Goal: Transaction & Acquisition: Book appointment/travel/reservation

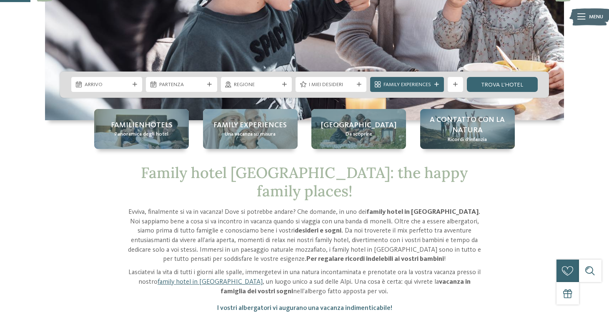
scroll to position [185, 0]
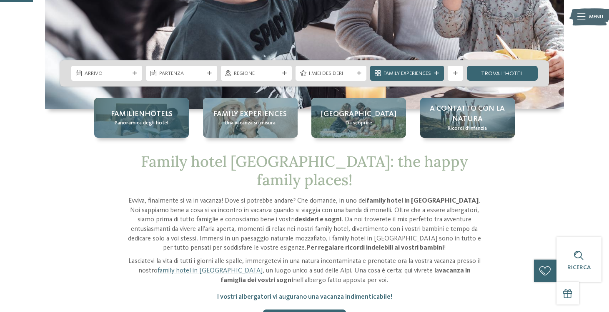
click at [147, 124] on span "Panoramica degli hotel" at bounding box center [142, 123] width 54 height 7
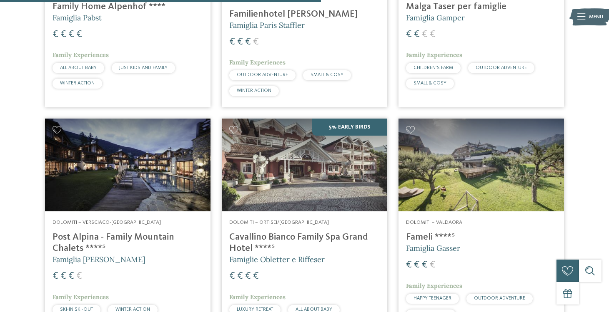
scroll to position [1359, 0]
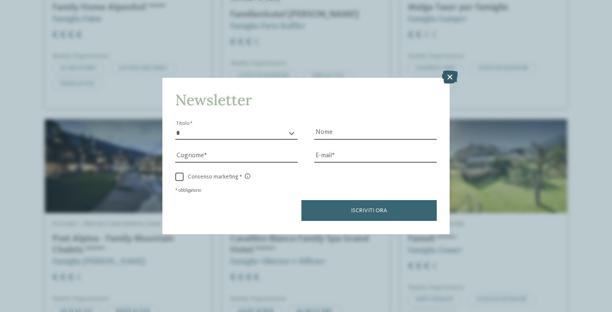
click at [451, 71] on icon at bounding box center [450, 77] width 16 height 13
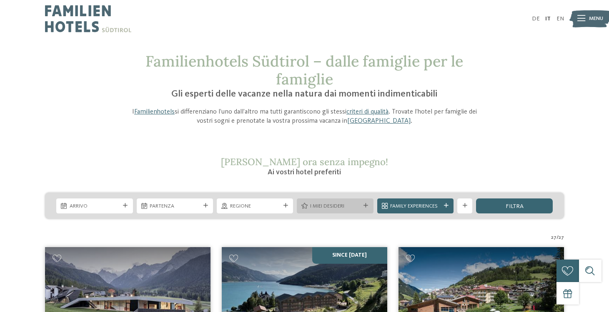
scroll to position [0, 0]
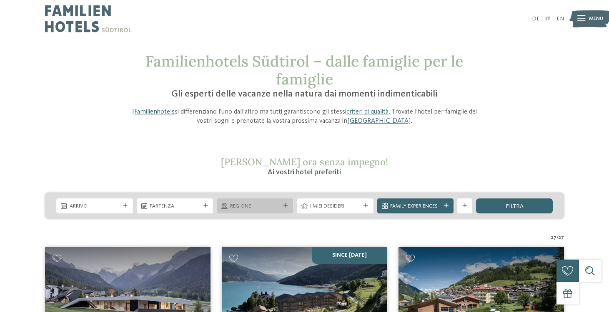
click at [284, 200] on div "Regione" at bounding box center [255, 206] width 76 height 15
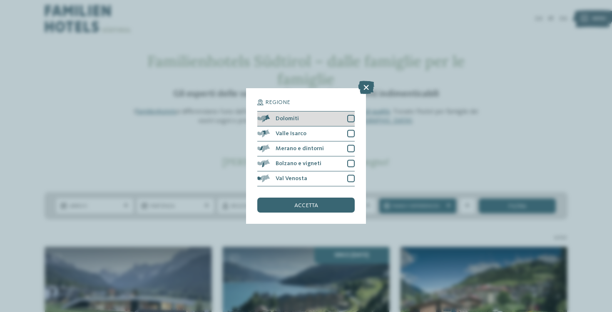
click at [350, 115] on div at bounding box center [350, 118] width 7 height 7
click at [331, 198] on div "accetta" at bounding box center [305, 205] width 97 height 15
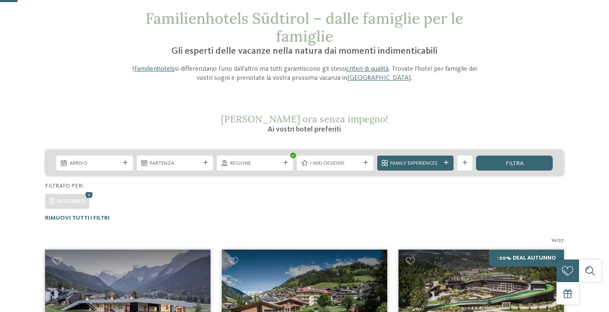
scroll to position [7, 0]
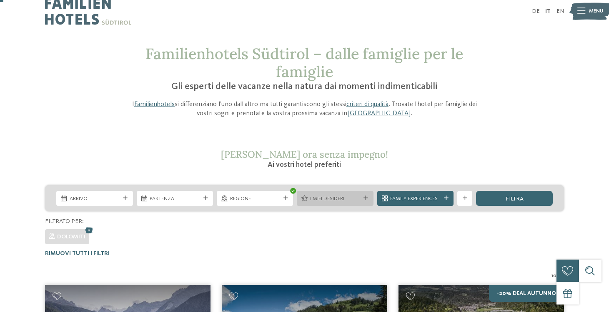
click at [354, 198] on span "I miei desideri" at bounding box center [335, 198] width 50 height 7
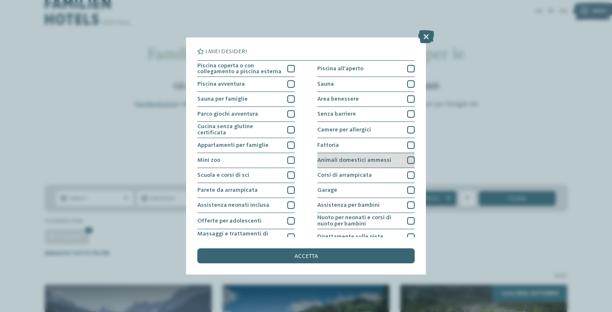
click at [411, 158] on div at bounding box center [410, 160] width 7 height 7
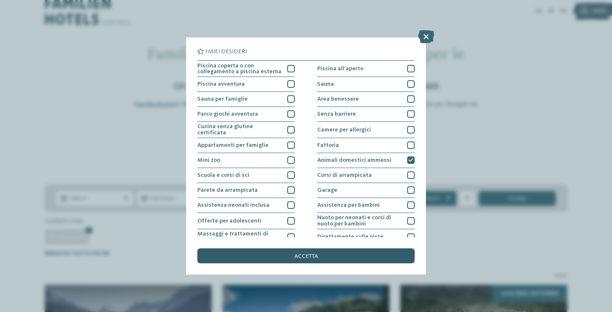
click at [348, 249] on div "accetta" at bounding box center [305, 256] width 217 height 15
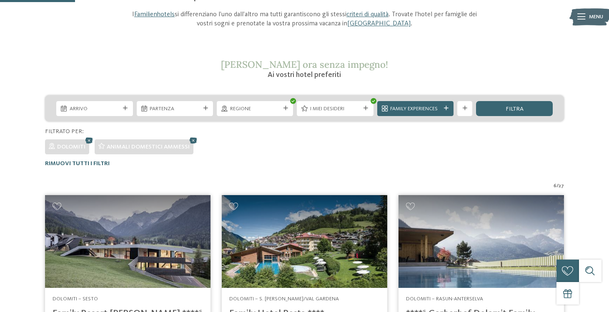
scroll to position [85, 0]
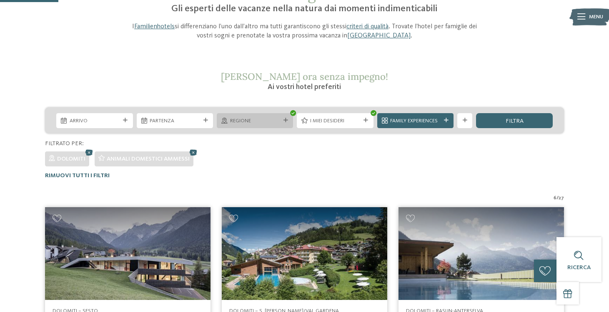
click at [270, 122] on span "Regione" at bounding box center [255, 120] width 50 height 7
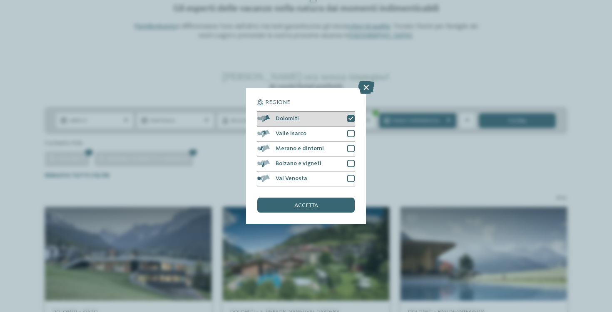
click at [348, 115] on div at bounding box center [350, 118] width 7 height 7
click at [317, 203] on span "accetta" at bounding box center [307, 206] width 24 height 6
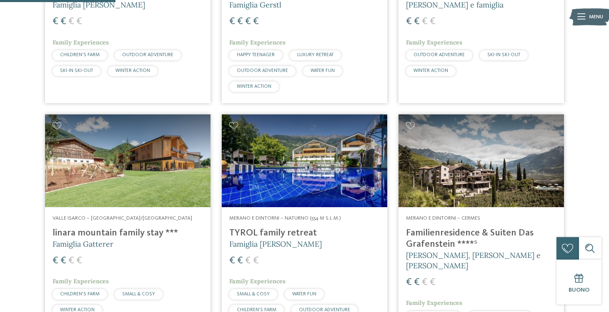
scroll to position [387, 0]
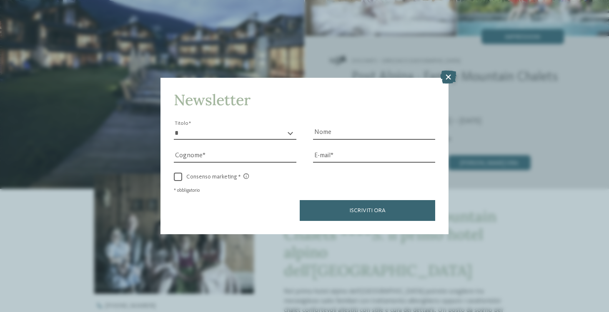
scroll to position [144, 0]
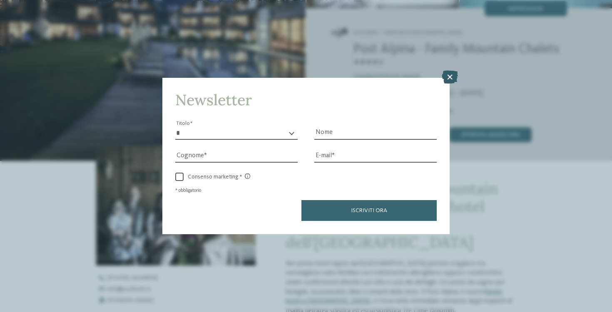
click at [447, 71] on icon at bounding box center [450, 77] width 16 height 13
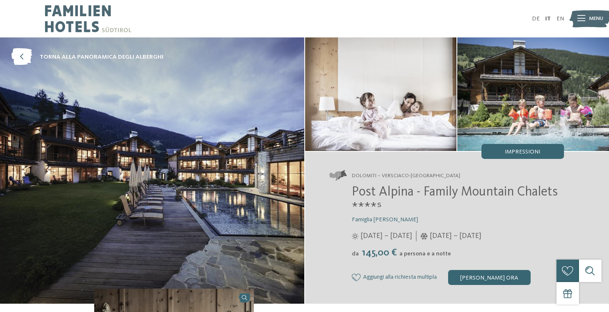
scroll to position [0, 0]
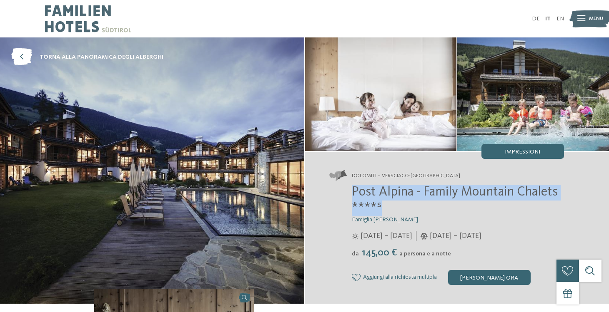
drag, startPoint x: 353, startPoint y: 194, endPoint x: 562, endPoint y: 204, distance: 209.8
click at [562, 204] on h2 "Post Alpina - Family Mountain Chalets ****ˢ" at bounding box center [458, 201] width 212 height 32
copy span "Post Alpina - Family Mountain Chalets ****ˢ"
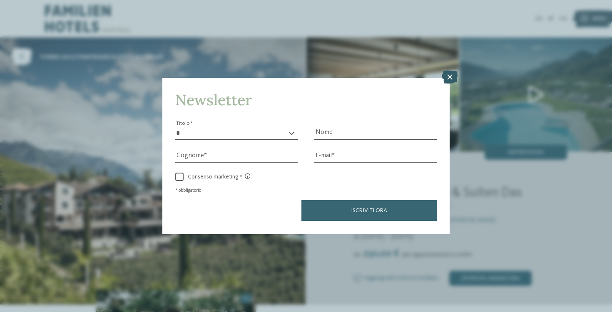
click at [451, 71] on icon at bounding box center [450, 77] width 16 height 13
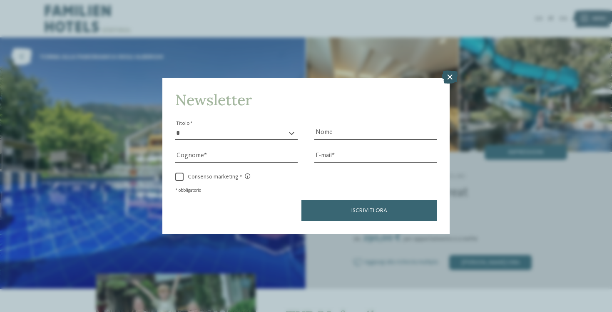
click at [446, 71] on icon at bounding box center [450, 77] width 16 height 13
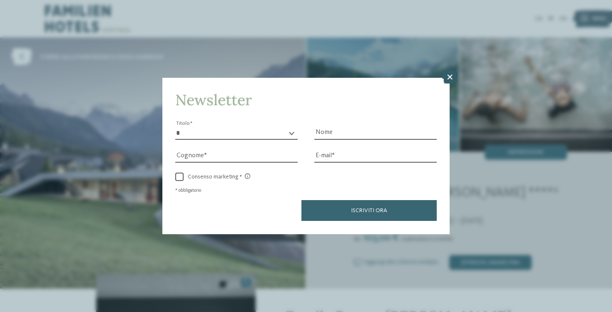
click at [453, 71] on icon at bounding box center [450, 77] width 16 height 13
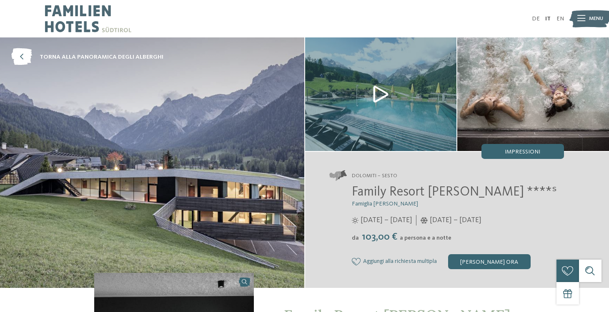
scroll to position [1, 0]
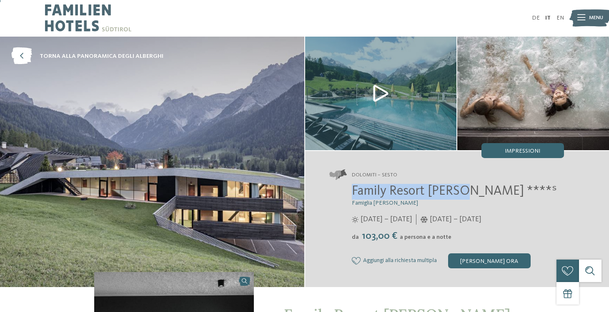
drag, startPoint x: 352, startPoint y: 190, endPoint x: 461, endPoint y: 196, distance: 108.9
click at [461, 196] on span "Family Resort [PERSON_NAME] ****ˢ" at bounding box center [454, 191] width 205 height 13
copy span "Family Resort [PERSON_NAME]"
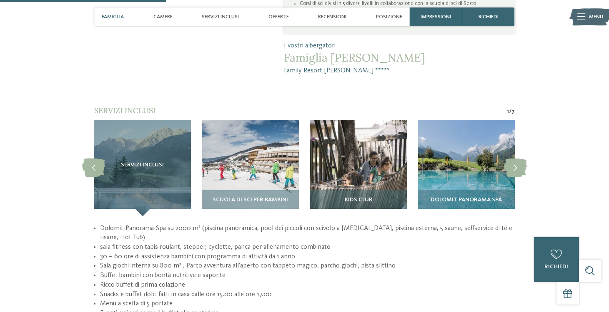
scroll to position [633, 0]
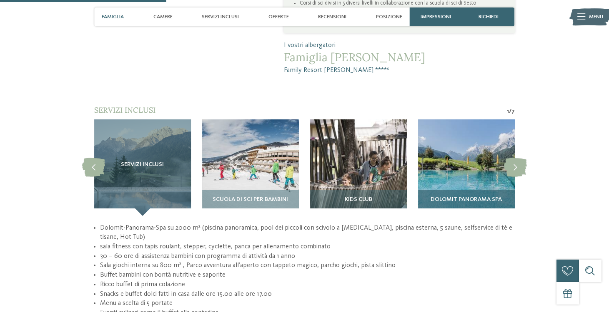
click at [469, 158] on img at bounding box center [466, 168] width 97 height 97
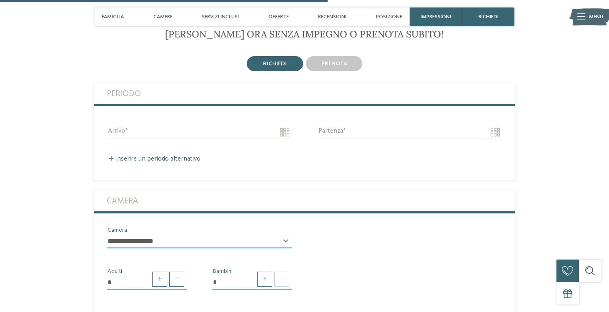
scroll to position [1221, 0]
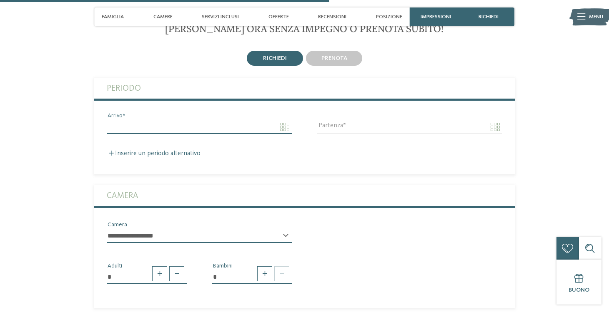
click at [206, 120] on input "Arrivo" at bounding box center [199, 127] width 185 height 14
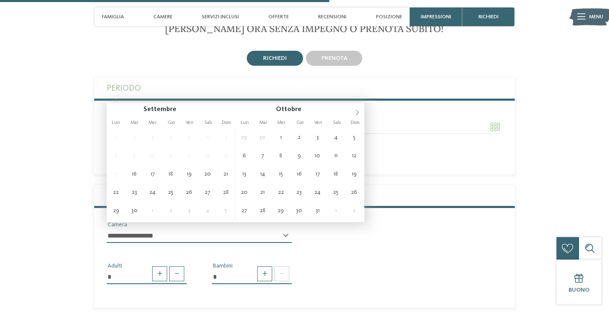
click at [356, 115] on icon at bounding box center [357, 113] width 6 height 6
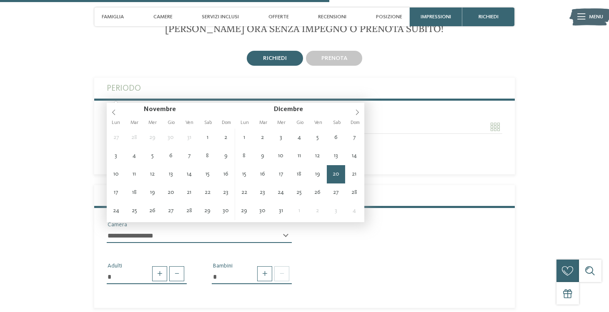
type input "**********"
type input "****"
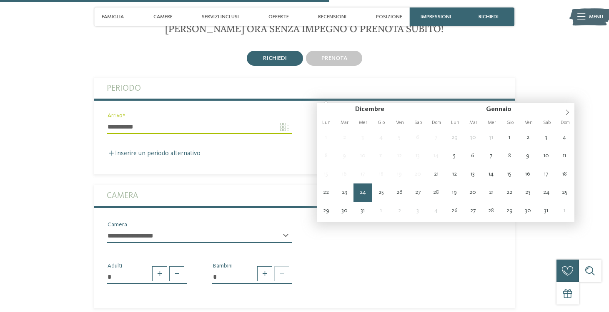
type input "**********"
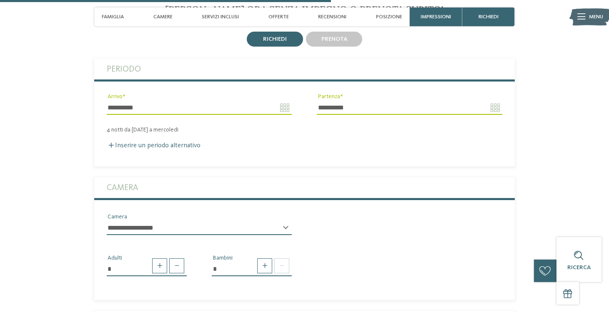
scroll to position [1274, 0]
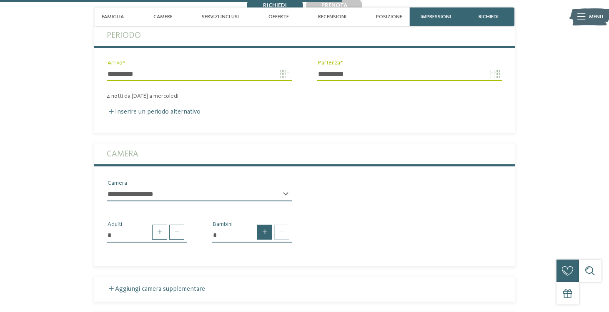
click at [266, 225] on span at bounding box center [264, 232] width 15 height 15
type input "*"
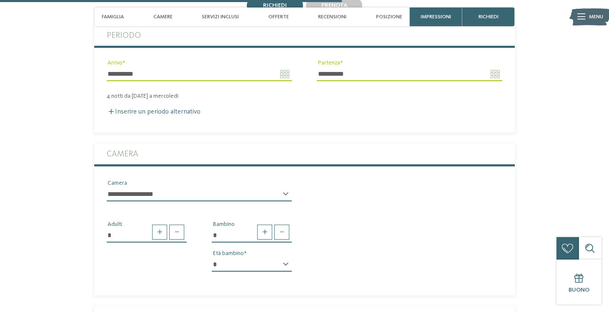
select select "*"
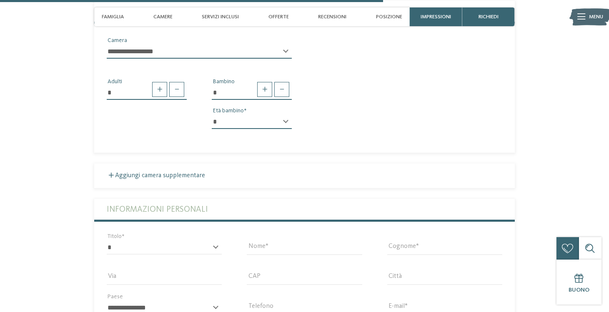
scroll to position [1453, 0]
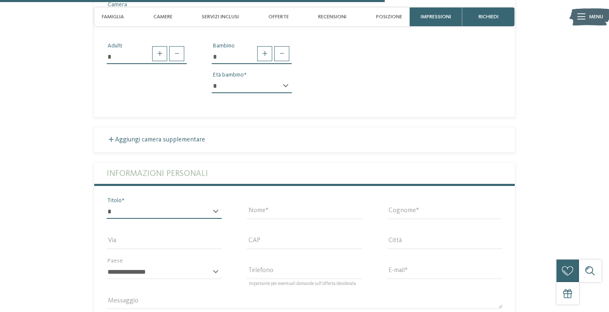
select select "*"
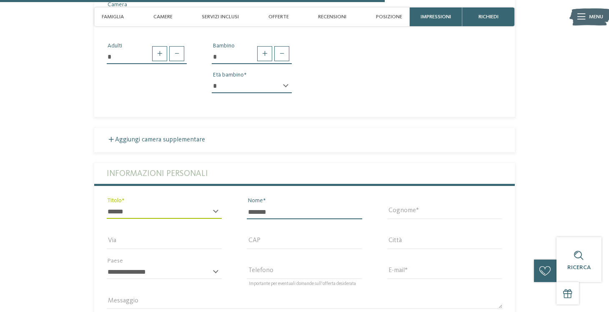
type input "*******"
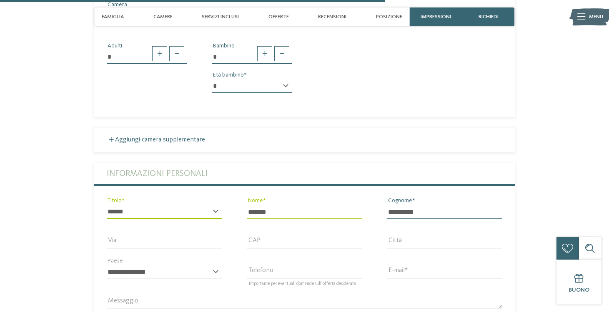
type input "**********"
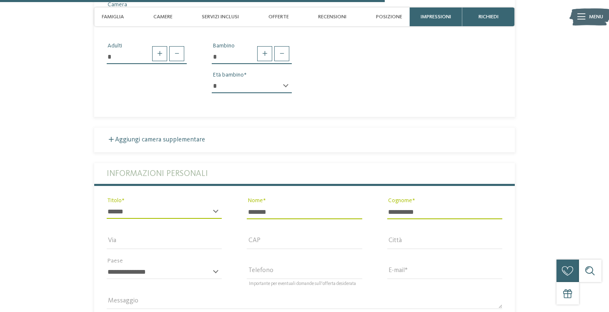
click at [284, 235] on div "CAP" at bounding box center [304, 246] width 115 height 22
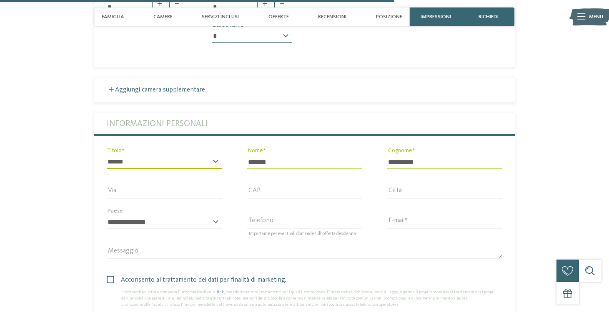
scroll to position [1509, 0]
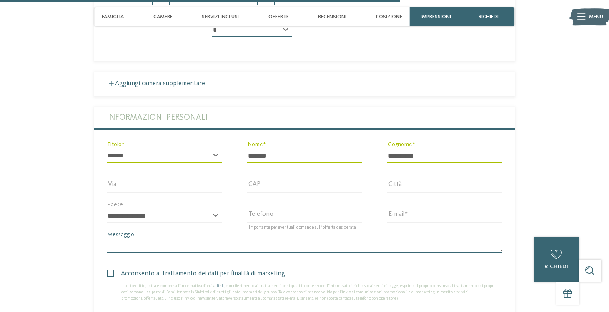
click at [242, 239] on textarea "Messaggio" at bounding box center [304, 246] width 395 height 14
paste textarea "**********"
type textarea "**********"
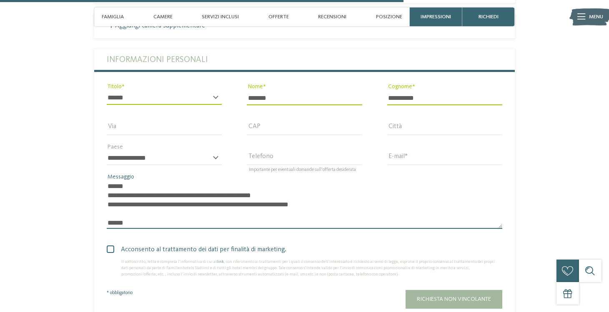
scroll to position [1576, 0]
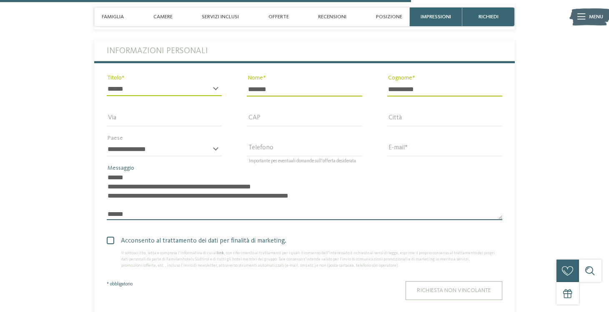
type textarea "**********"
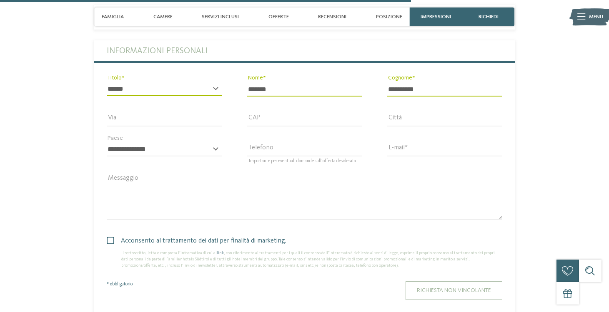
click at [445, 282] on button "Richiesta non vincolante" at bounding box center [453, 291] width 97 height 19
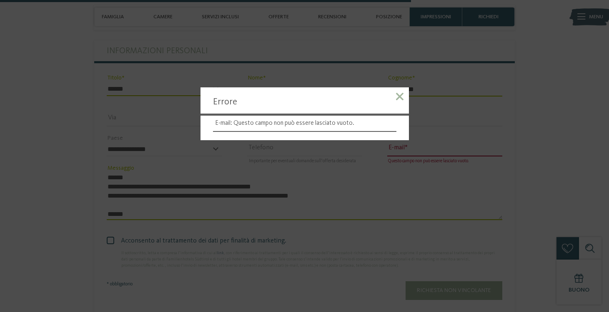
click at [398, 96] on span at bounding box center [399, 96] width 7 height 7
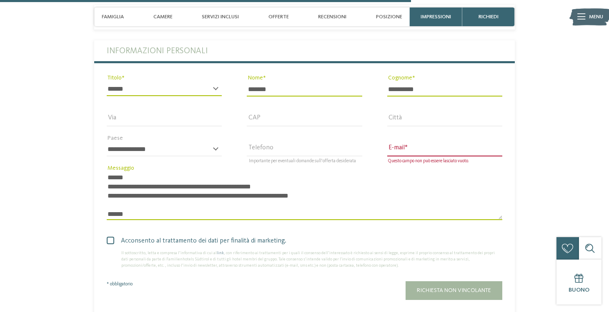
click at [190, 236] on span "Acconsento al trattamento dei dati per finalità di marketing." at bounding box center [307, 241] width 389 height 10
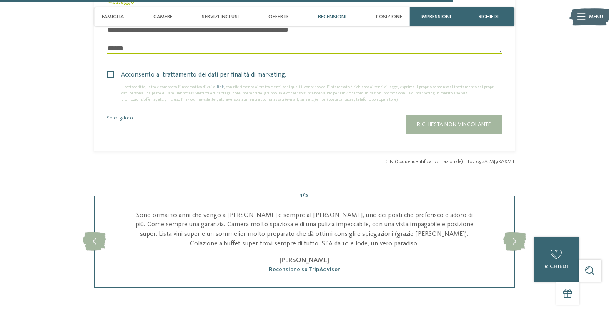
scroll to position [1731, 0]
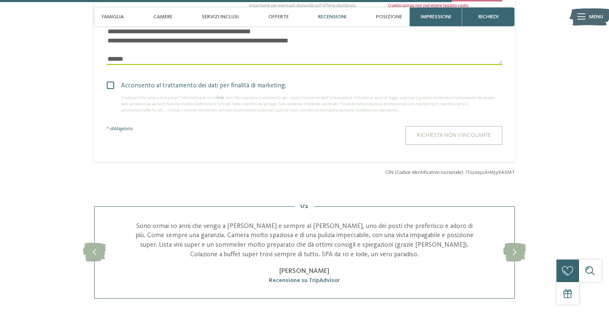
click at [439, 126] on button "Richiesta non vincolante" at bounding box center [453, 135] width 97 height 19
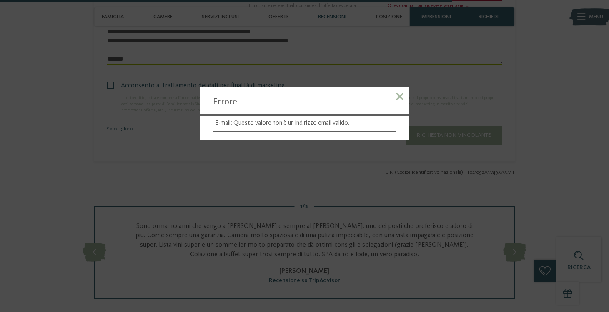
click at [398, 98] on span at bounding box center [399, 96] width 7 height 7
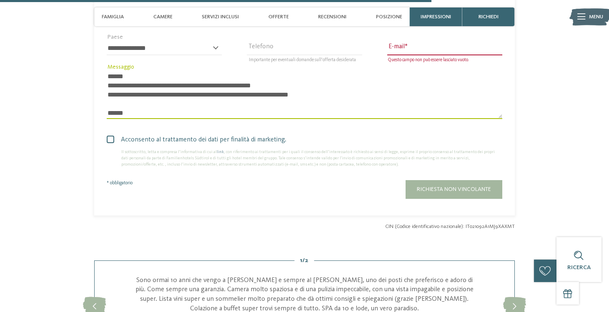
scroll to position [1654, 0]
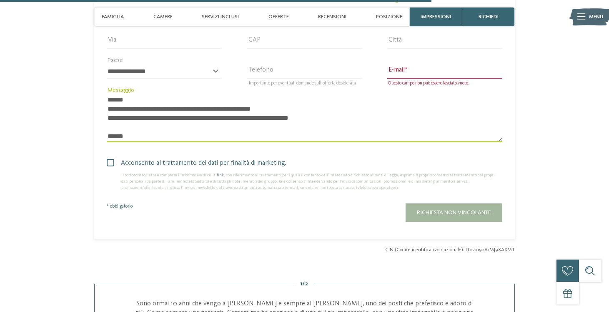
click at [0, 0] on span at bounding box center [0, 0] width 0 height 0
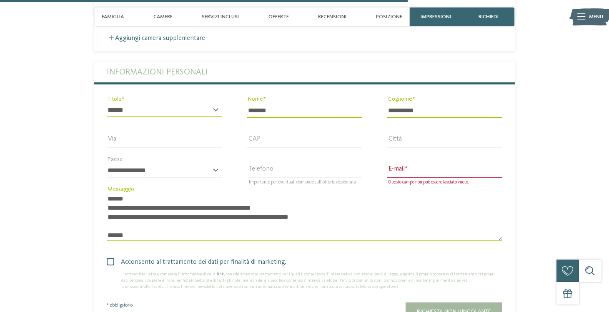
scroll to position [1552, 0]
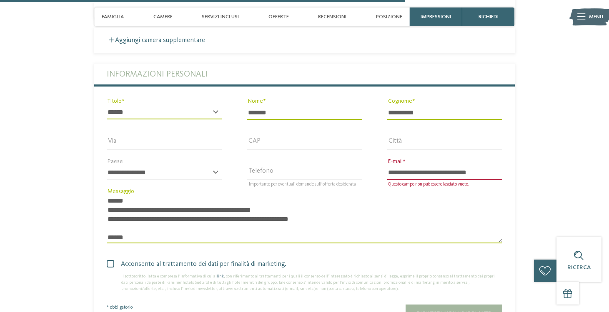
type input "**********"
click at [412, 196] on textarea "**********" at bounding box center [304, 220] width 395 height 48
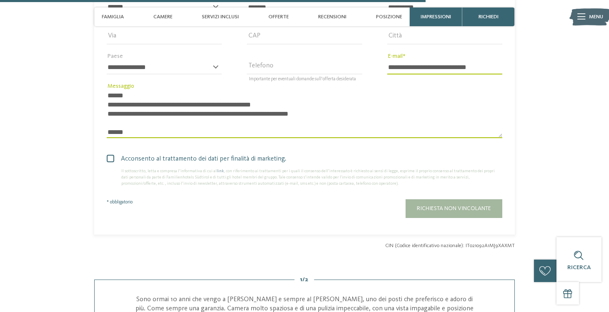
scroll to position [1669, 0]
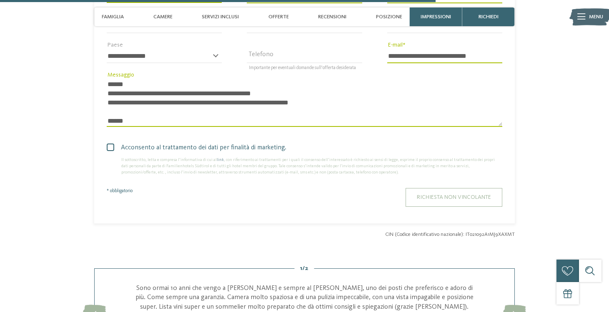
click at [444, 195] on span "Richiesta non vincolante" at bounding box center [454, 198] width 74 height 6
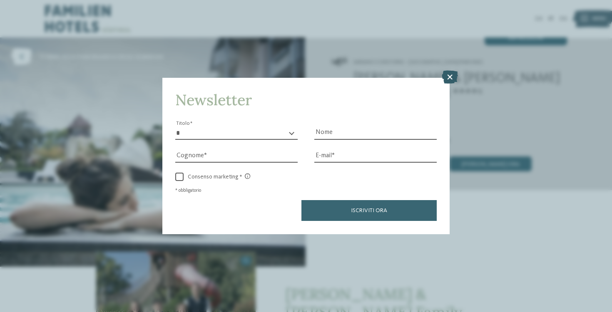
click at [451, 71] on icon at bounding box center [450, 77] width 16 height 13
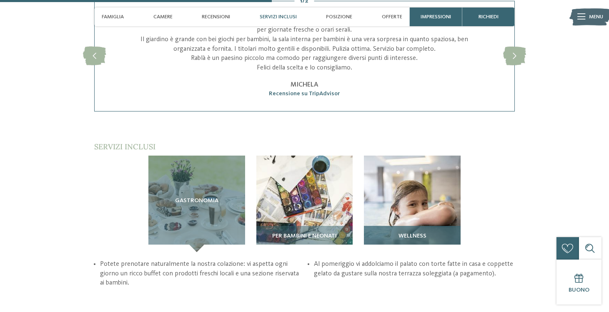
scroll to position [1062, 0]
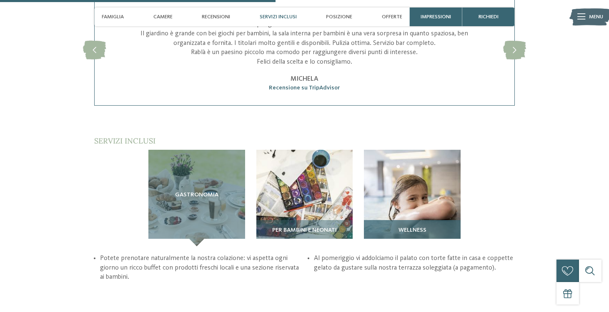
click at [404, 227] on span "Wellness" at bounding box center [412, 230] width 28 height 7
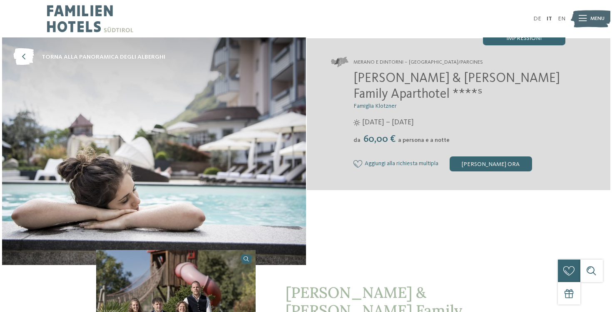
scroll to position [0, 0]
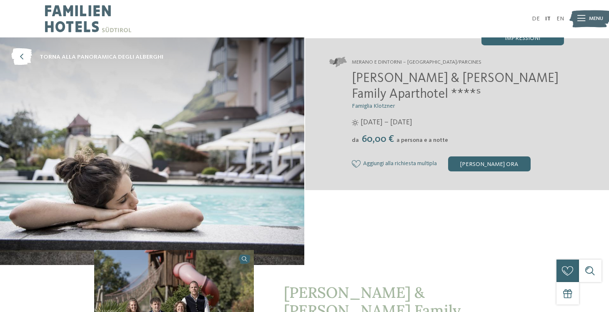
click at [579, 21] on icon at bounding box center [581, 19] width 8 height 6
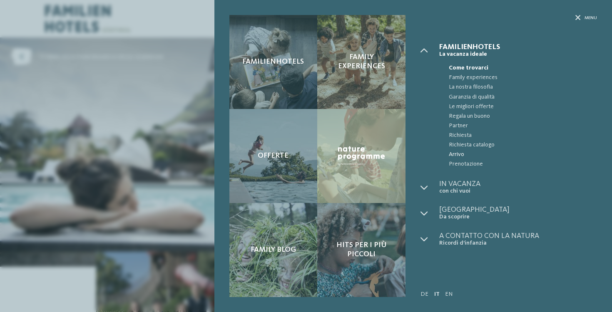
click at [460, 155] on span "Arrivo" at bounding box center [523, 155] width 148 height 10
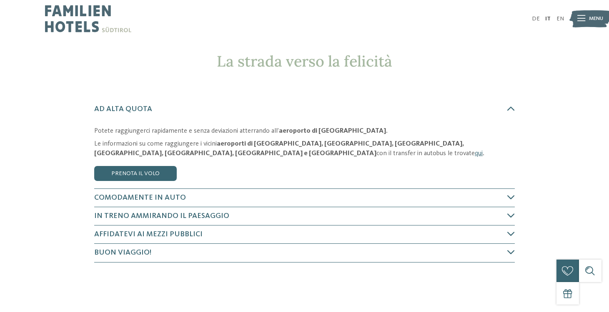
click at [581, 17] on icon at bounding box center [581, 19] width 8 height 6
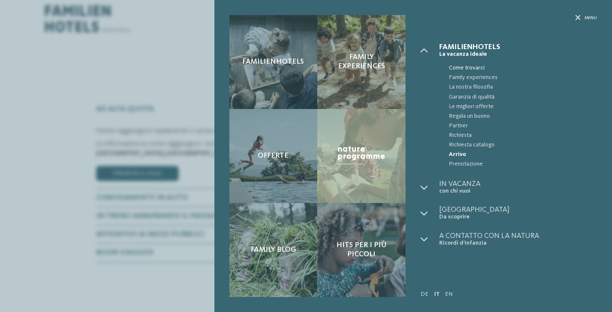
click at [466, 68] on span "Come trovarci" at bounding box center [523, 68] width 148 height 10
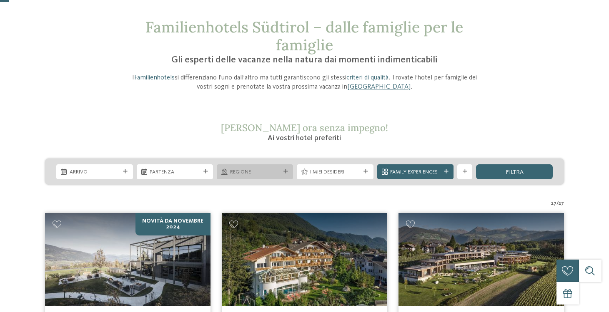
scroll to position [37, 0]
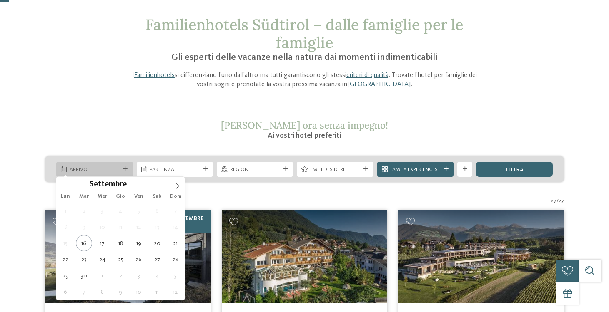
click at [125, 167] on icon at bounding box center [125, 169] width 5 height 5
click at [177, 189] on icon at bounding box center [178, 186] width 6 height 6
type div "20.12.2025"
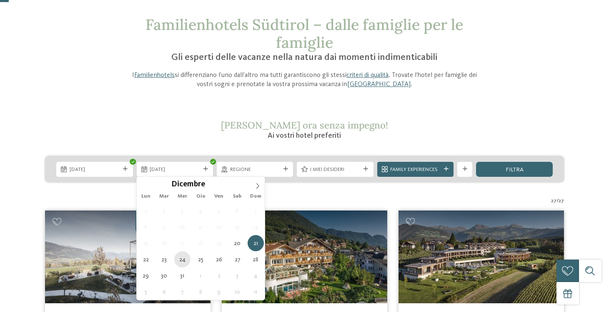
type div "24.12.2025"
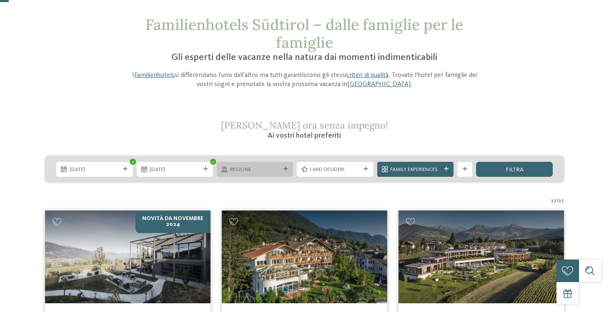
click at [285, 167] on icon at bounding box center [285, 169] width 5 height 5
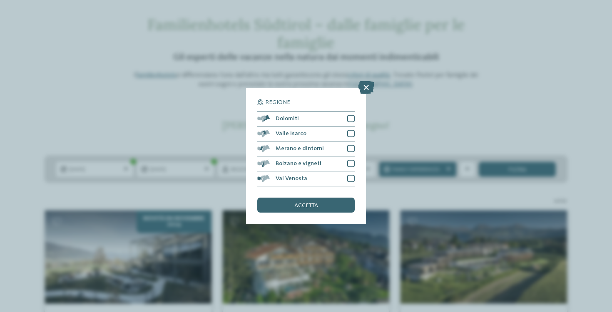
click at [232, 109] on div "Regione Dolomiti" at bounding box center [306, 156] width 612 height 312
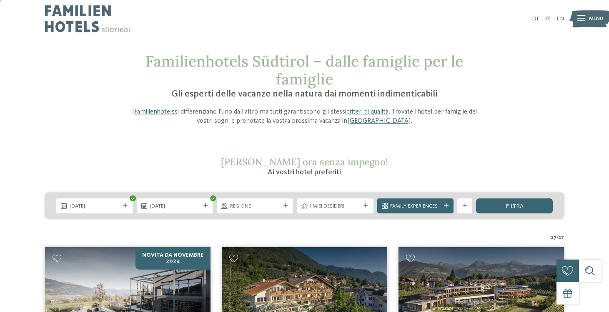
scroll to position [0, 0]
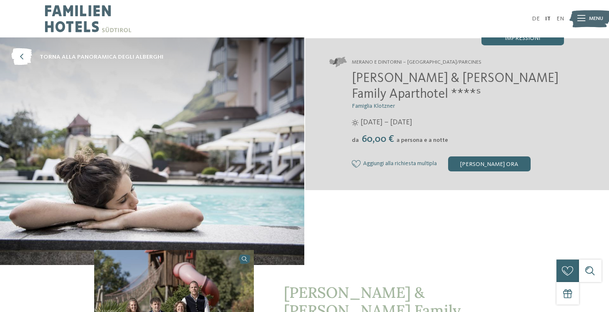
click at [75, 15] on img at bounding box center [88, 18] width 86 height 37
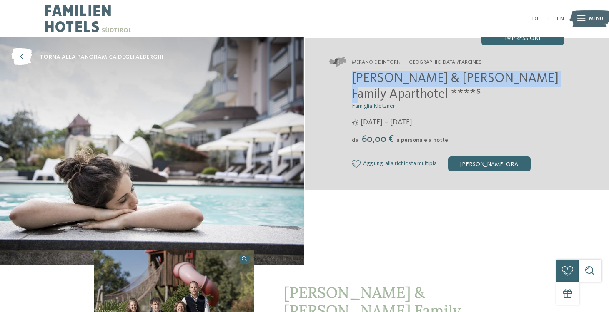
drag, startPoint x: 354, startPoint y: 75, endPoint x: 524, endPoint y: 74, distance: 170.4
click at [524, 75] on span "[PERSON_NAME] & [PERSON_NAME] Family Aparthotel ****ˢ" at bounding box center [455, 86] width 207 height 29
copy span "Heidi & Edith Family Aparthotel"
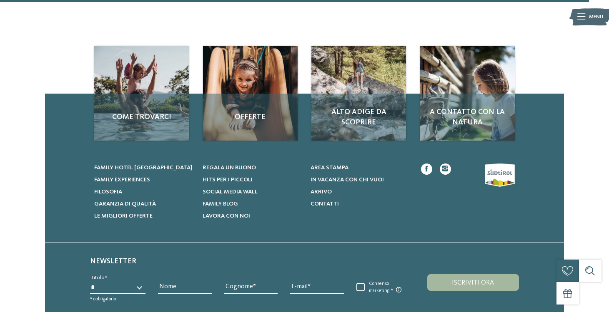
scroll to position [80, 0]
